Goal: Information Seeking & Learning: Find specific fact

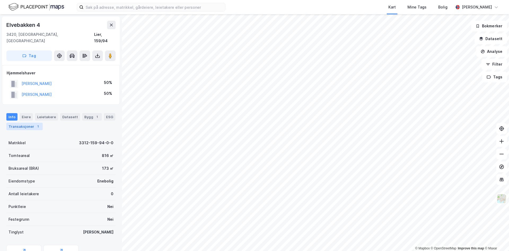
click at [32, 123] on div "Transaksjoner 1" at bounding box center [24, 126] width 36 height 7
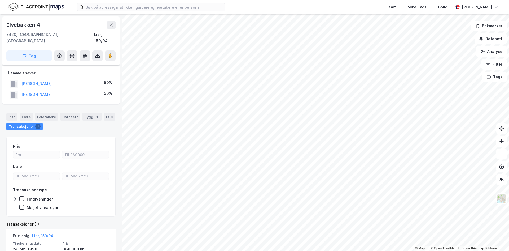
scroll to position [27, 0]
drag, startPoint x: 53, startPoint y: 23, endPoint x: 5, endPoint y: 23, distance: 48.3
click at [5, 23] on div "[STREET_ADDRESS]" at bounding box center [61, 40] width 118 height 49
copy div "Elvebakken 6"
